Goal: Navigation & Orientation: Find specific page/section

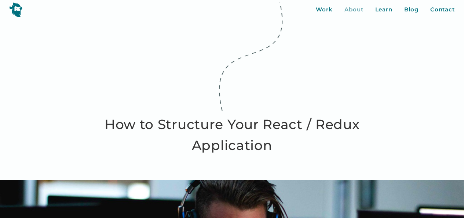
click at [348, 11] on div "About" at bounding box center [353, 10] width 19 height 8
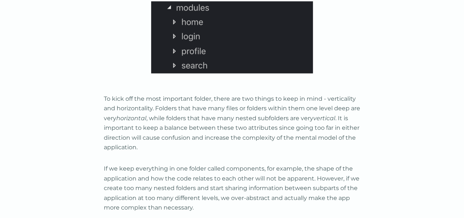
scroll to position [845, 0]
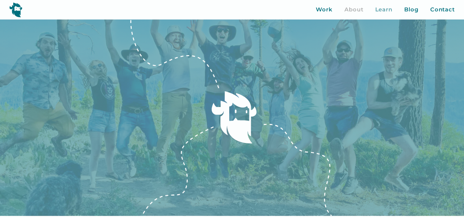
click at [384, 6] on div "Learn" at bounding box center [384, 10] width 18 height 8
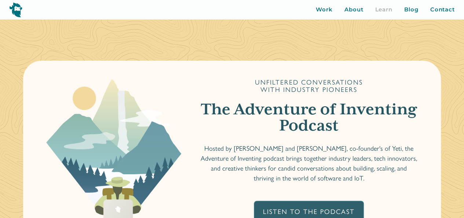
click at [325, 4] on div "Work About Learn Blog Contact Close More... Work About Learn Blog Contact Blog …" at bounding box center [232, 9] width 464 height 19
click at [316, 9] on div "Work" at bounding box center [324, 10] width 17 height 8
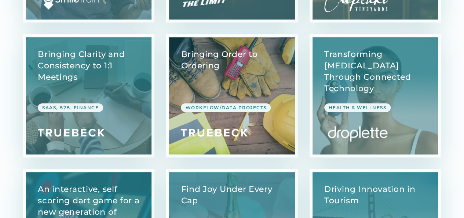
scroll to position [403, 0]
click at [245, 71] on link "View Case Study" at bounding box center [231, 95] width 125 height 117
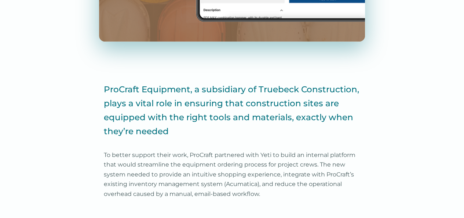
scroll to position [351, 0]
